Goal: Navigation & Orientation: Understand site structure

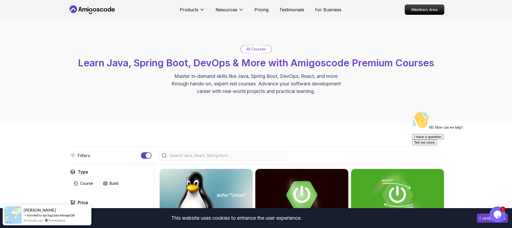
click at [484, 32] on div "All Courses Learn Java, Spring Boot, DevOps & More with Amigoscode Premium Cour…" at bounding box center [256, 70] width 512 height 102
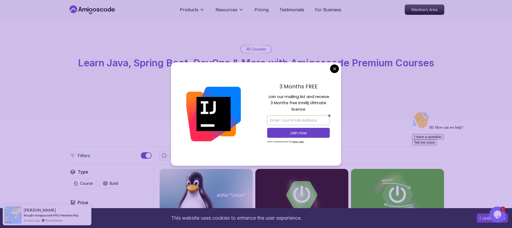
click at [454, 53] on div "All Courses Learn Java, Spring Boot, DevOps & More with Amigoscode Premium Cour…" at bounding box center [256, 70] width 512 height 102
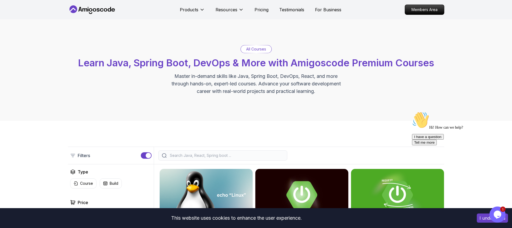
click at [102, 13] on icon at bounding box center [92, 9] width 48 height 9
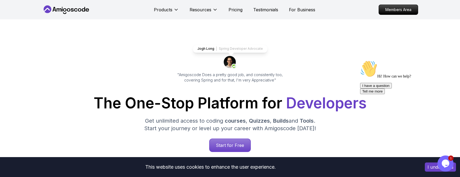
scroll to position [9, 0]
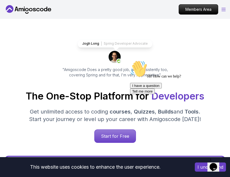
click at [224, 9] on icon "Open Menu" at bounding box center [224, 9] width 4 height 3
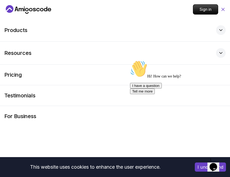
click at [222, 9] on icon at bounding box center [222, 9] width 5 height 5
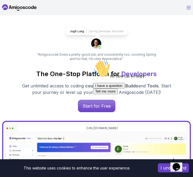
click at [187, 9] on icon "Open Menu" at bounding box center [188, 7] width 4 height 3
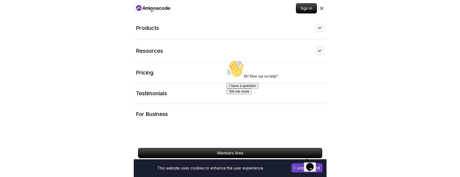
scroll to position [54, 0]
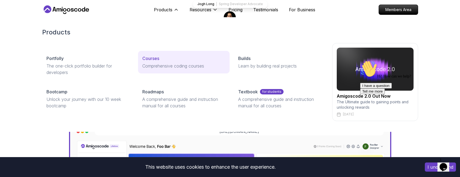
click at [150, 58] on p "Courses" at bounding box center [150, 58] width 17 height 6
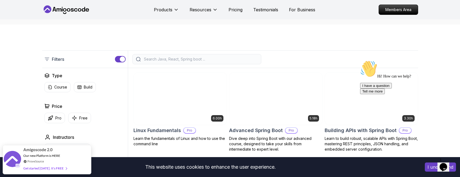
scroll to position [37, 0]
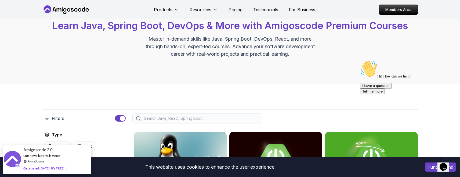
click at [73, 10] on icon at bounding box center [72, 9] width 3 height 3
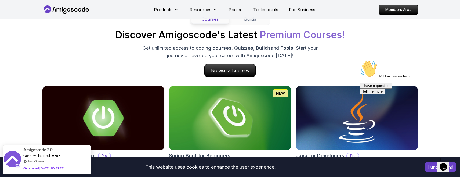
scroll to position [521, 0]
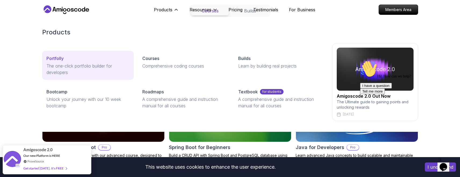
click at [59, 64] on p "The one-click portfolio builder for developers" at bounding box center [87, 69] width 83 height 13
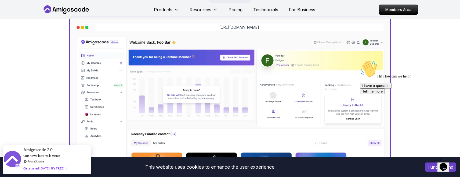
scroll to position [0, 0]
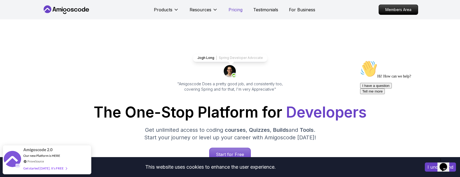
click at [234, 12] on p "Pricing" at bounding box center [236, 9] width 14 height 6
click at [86, 12] on icon at bounding box center [66, 9] width 48 height 9
click at [83, 10] on icon at bounding box center [83, 9] width 3 height 5
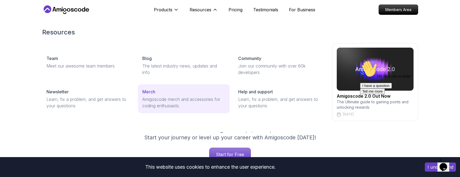
click at [154, 96] on link "Merch Amigoscode merch and accessories for coding enthusiasts." at bounding box center [184, 98] width 92 height 29
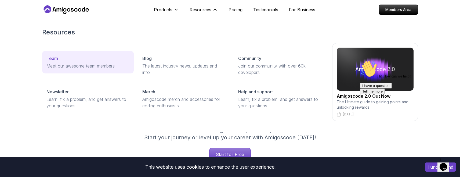
click at [65, 60] on div "Team" at bounding box center [87, 58] width 83 height 6
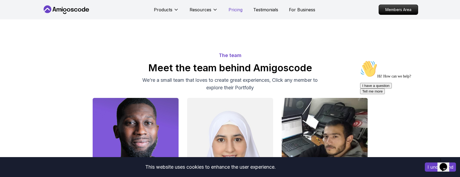
click at [235, 10] on p "Pricing" at bounding box center [236, 9] width 14 height 6
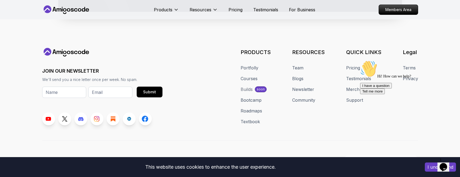
scroll to position [2972, 0]
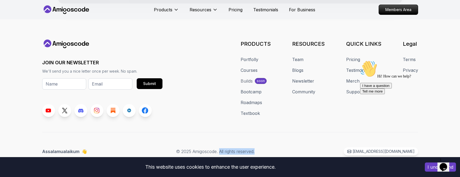
drag, startPoint x: 228, startPoint y: 150, endPoint x: 291, endPoint y: 151, distance: 62.3
click at [271, 150] on div "Assalamualaikum 👋 © 2025 Amigoscode. All rights reserved. [EMAIL_ADDRESS][DOMAI…" at bounding box center [230, 151] width 376 height 8
copy p "All rights reserved."
